Goal: Transaction & Acquisition: Purchase product/service

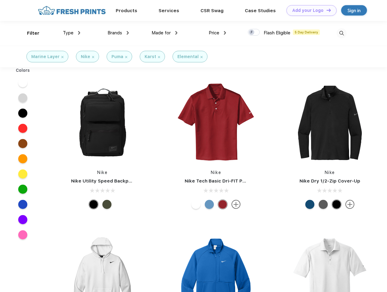
click at [309, 10] on link "Add your Logo Design Tool" at bounding box center [311, 10] width 50 height 11
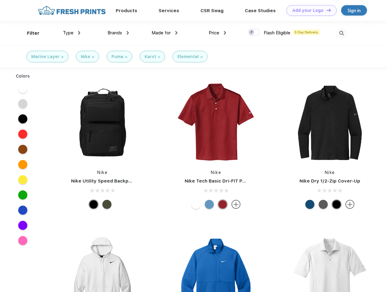
click at [0, 0] on div "Design Tool" at bounding box center [0, 0] width 0 height 0
click at [326, 10] on link "Add your Logo Design Tool" at bounding box center [311, 10] width 50 height 11
click at [29, 33] on div "Filter" at bounding box center [33, 33] width 12 height 7
click at [72, 33] on span "Type" at bounding box center [68, 32] width 11 height 5
click at [118, 33] on span "Brands" at bounding box center [114, 32] width 15 height 5
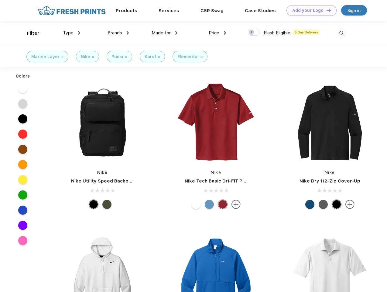
click at [165, 33] on span "Made for" at bounding box center [161, 32] width 19 height 5
click at [217, 33] on span "Price" at bounding box center [214, 32] width 11 height 5
click at [254, 32] on div at bounding box center [254, 32] width 12 height 7
click at [252, 32] on input "checkbox" at bounding box center [250, 31] width 4 height 4
click at [341, 33] on img at bounding box center [341, 33] width 10 height 10
